Goal: Navigation & Orientation: Find specific page/section

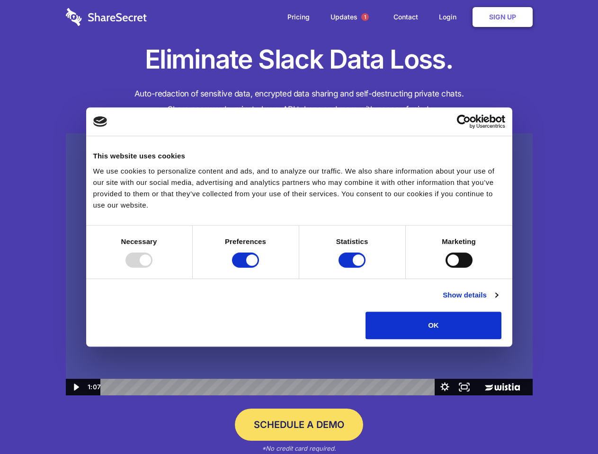
click at [299, 227] on img at bounding box center [299, 264] width 467 height 263
click at [152, 268] on div at bounding box center [138, 260] width 27 height 15
click at [259, 268] on input "Preferences" at bounding box center [245, 260] width 27 height 15
checkbox input "false"
click at [353, 268] on input "Statistics" at bounding box center [351, 260] width 27 height 15
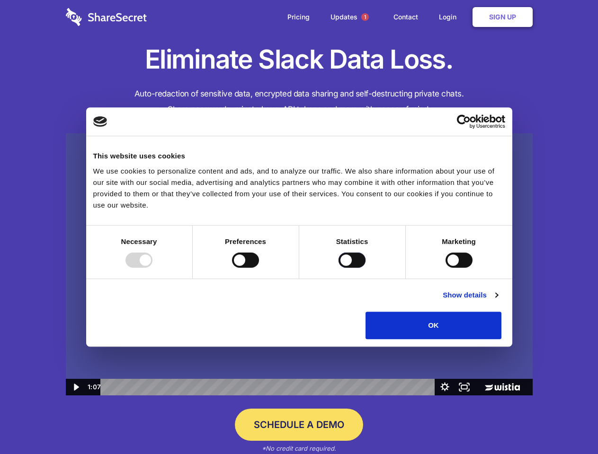
checkbox input "false"
click at [445, 268] on input "Marketing" at bounding box center [458, 260] width 27 height 15
checkbox input "true"
click at [497, 301] on link "Show details" at bounding box center [469, 295] width 55 height 11
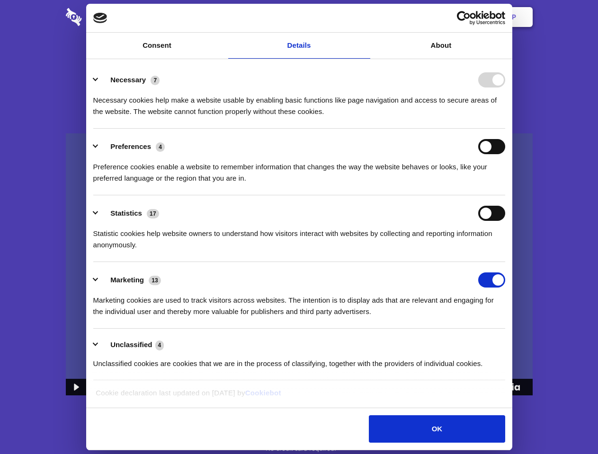
click at [505, 129] on li "Necessary 7 Necessary cookies help make a website usable by enabling basic func…" at bounding box center [299, 95] width 412 height 67
click at [364, 17] on span "1" at bounding box center [365, 17] width 8 height 8
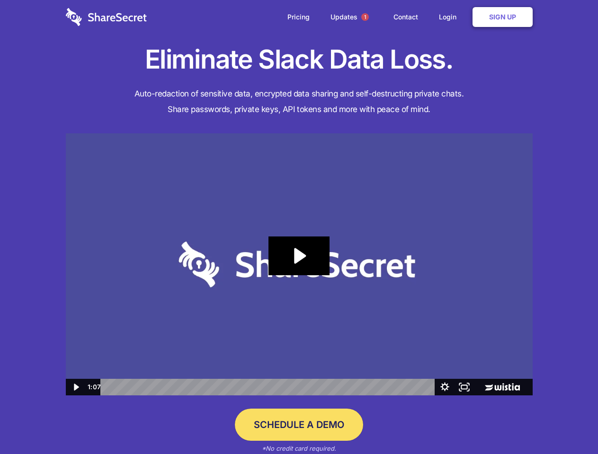
click at [299, 264] on icon "Play Video: Sharesecret Slack Extension" at bounding box center [298, 256] width 61 height 39
